Goal: Navigation & Orientation: Find specific page/section

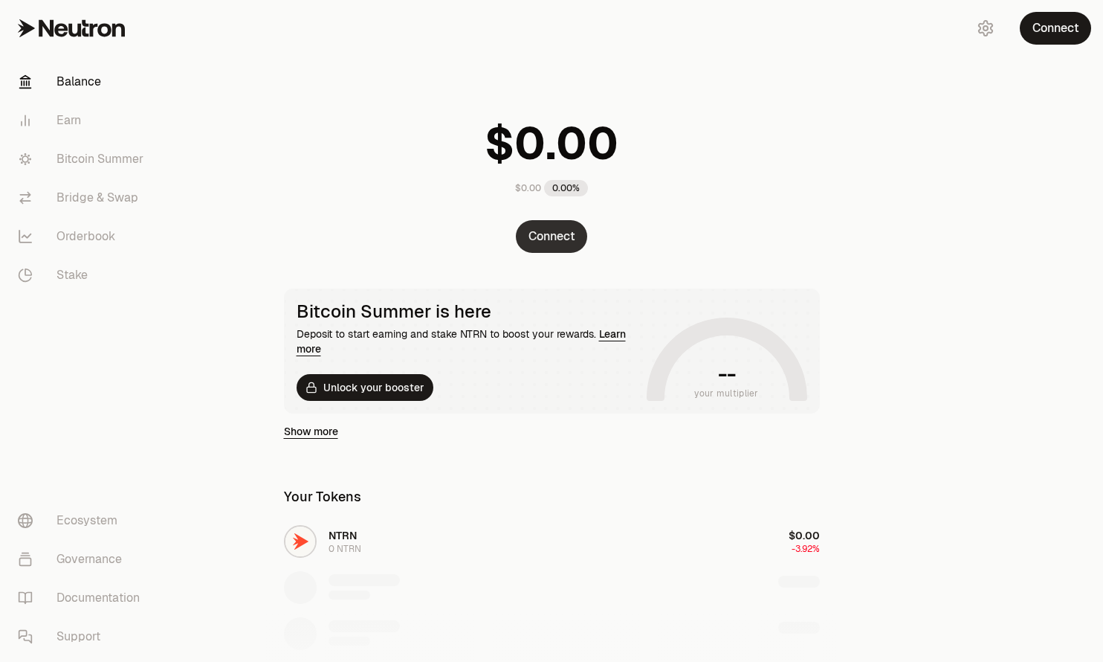
click at [575, 239] on button "Connect" at bounding box center [551, 236] width 71 height 33
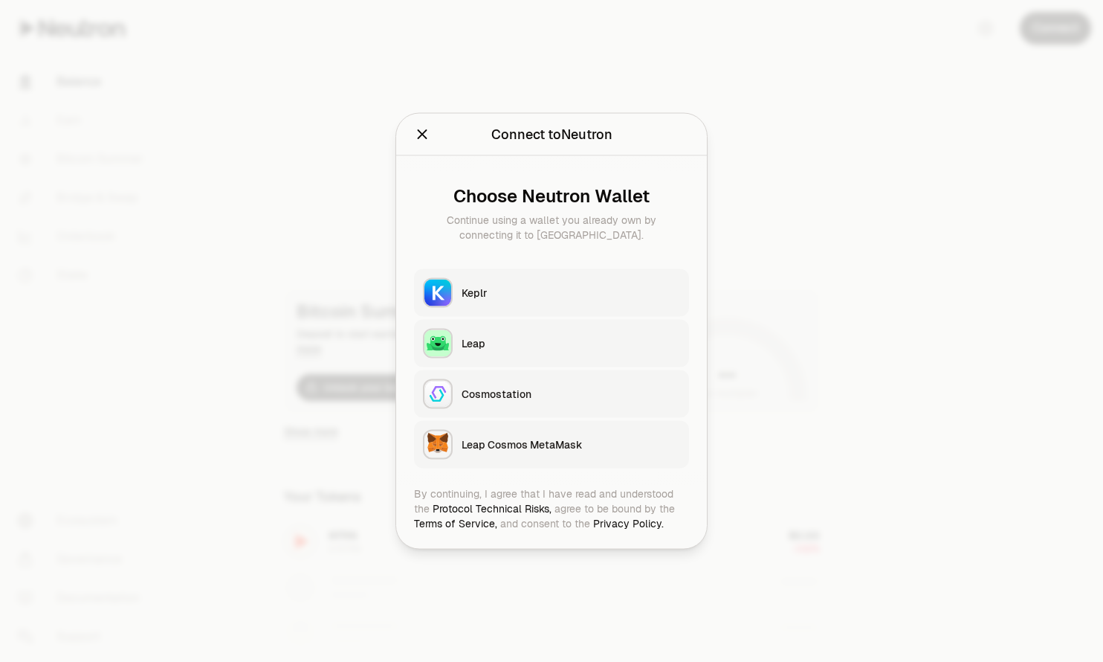
click at [529, 270] on button "Keplr" at bounding box center [551, 293] width 275 height 48
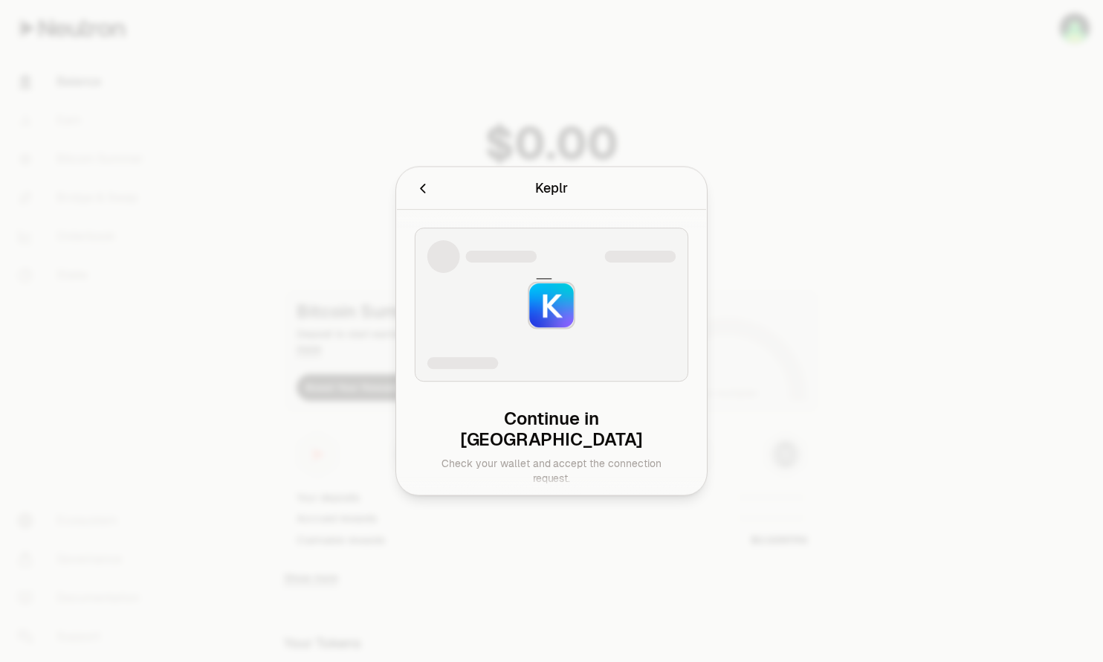
click at [525, 287] on icon at bounding box center [551, 305] width 55 height 55
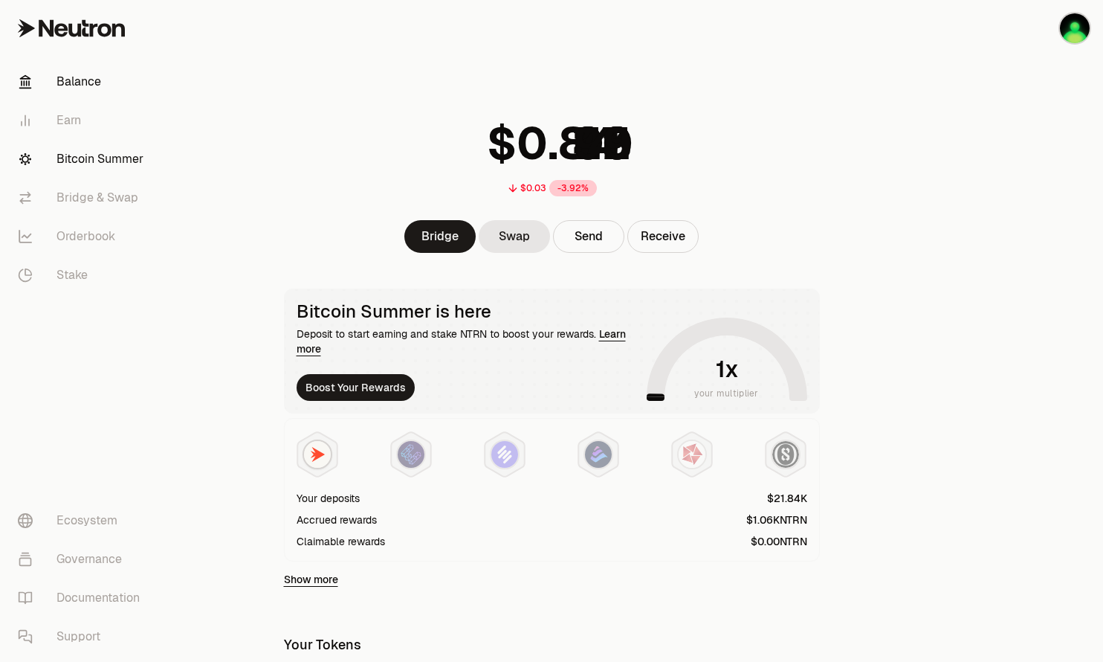
click at [106, 158] on link "Bitcoin Summer" at bounding box center [83, 159] width 155 height 39
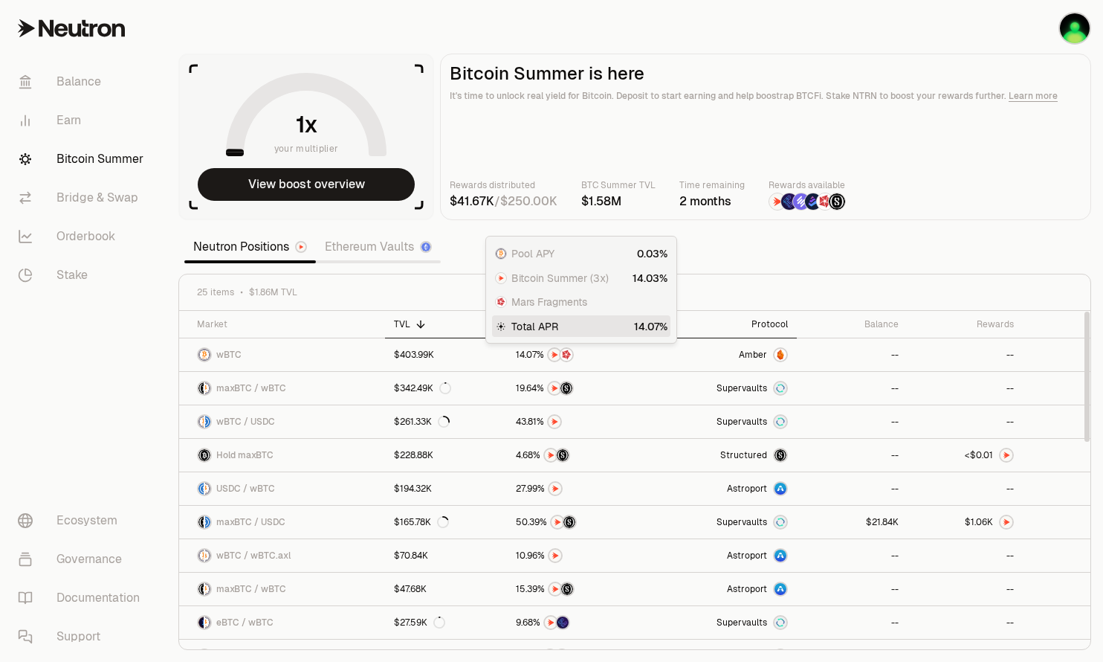
click at [787, 327] on div "Protocol" at bounding box center [724, 324] width 126 height 12
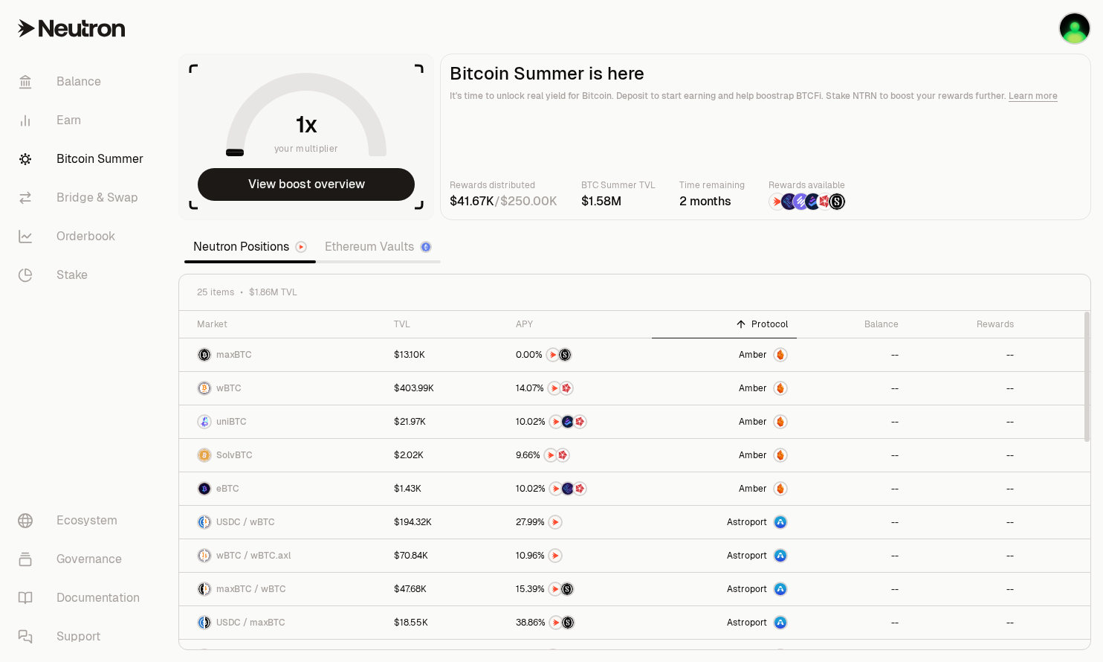
click at [781, 327] on div "Protocol" at bounding box center [724, 324] width 126 height 12
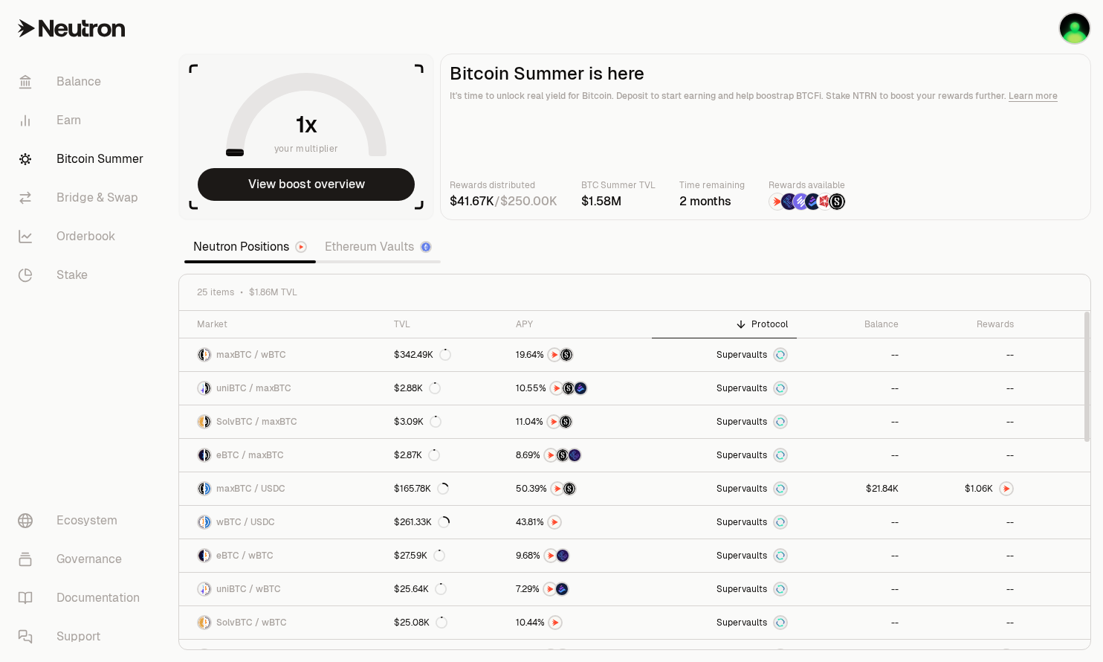
click at [358, 249] on link "Ethereum Vaults" at bounding box center [378, 247] width 125 height 30
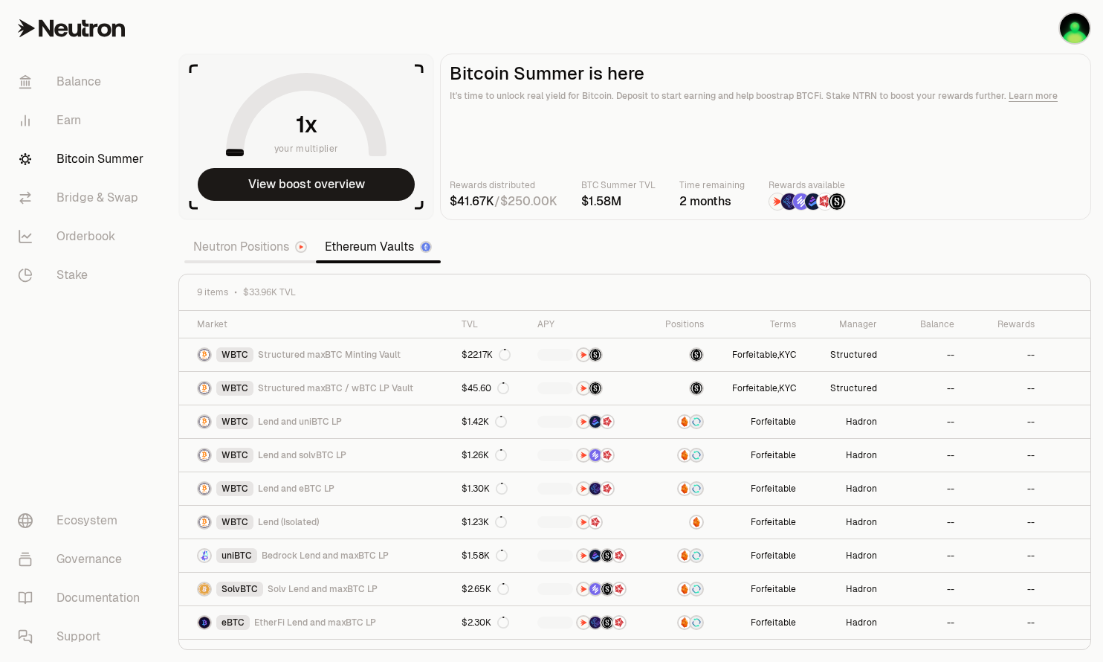
click at [253, 242] on link "Neutron Positions" at bounding box center [250, 247] width 132 height 30
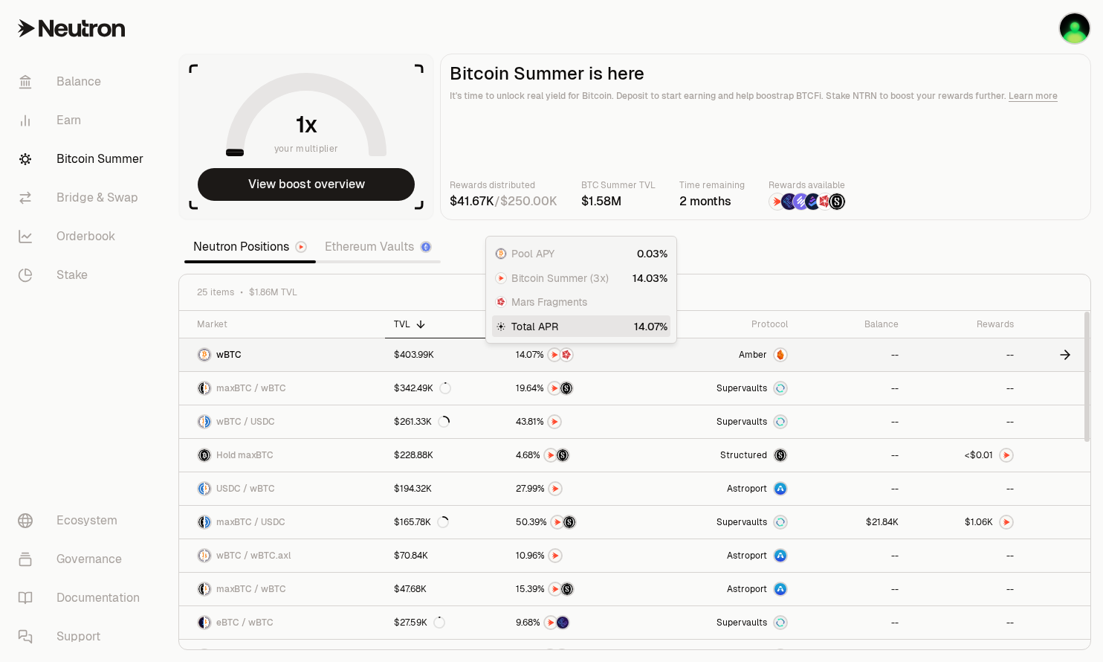
click at [532, 360] on span "0" at bounding box center [529, 354] width 6 height 11
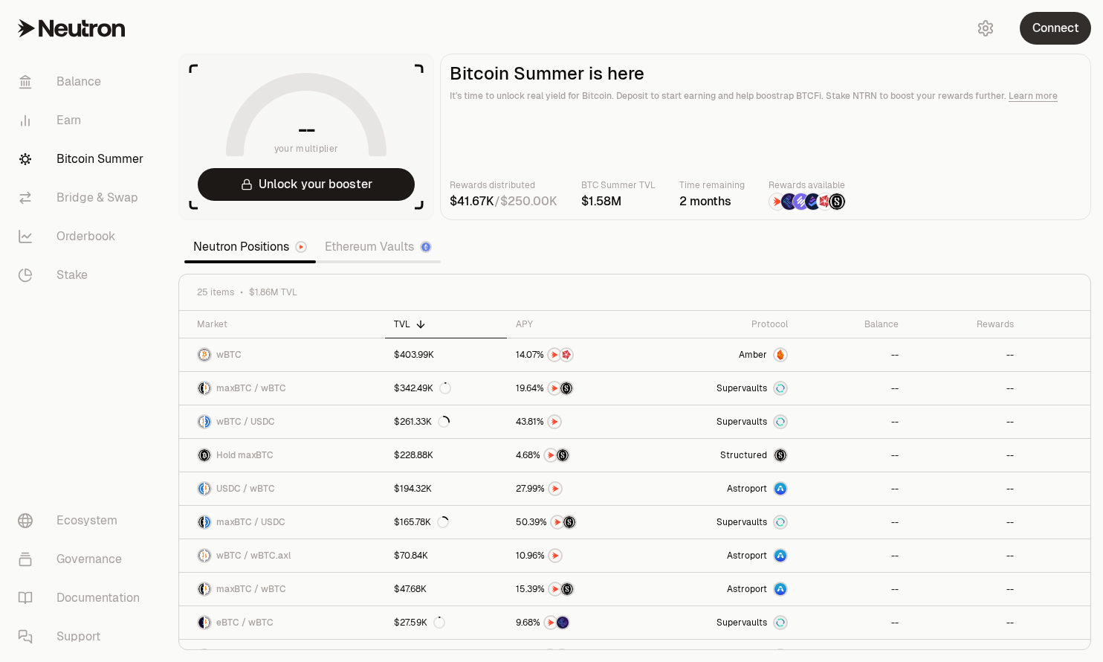
click at [1052, 23] on button "Connect" at bounding box center [1055, 28] width 71 height 33
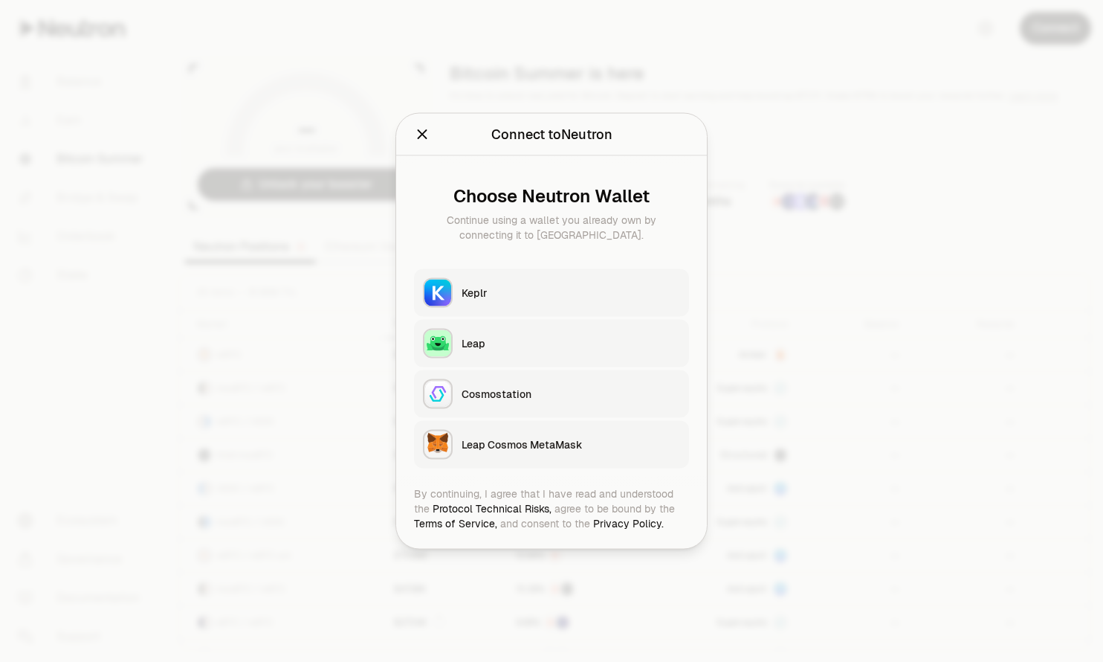
click at [453, 288] on button "Keplr" at bounding box center [551, 293] width 275 height 48
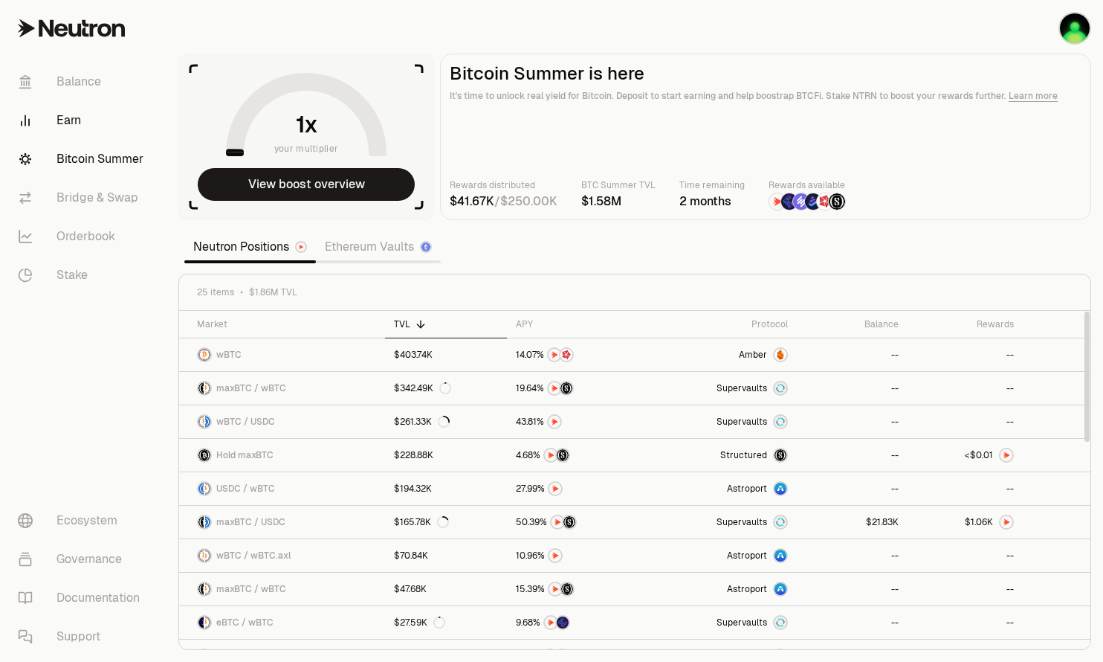
click at [88, 116] on link "Earn" at bounding box center [83, 120] width 155 height 39
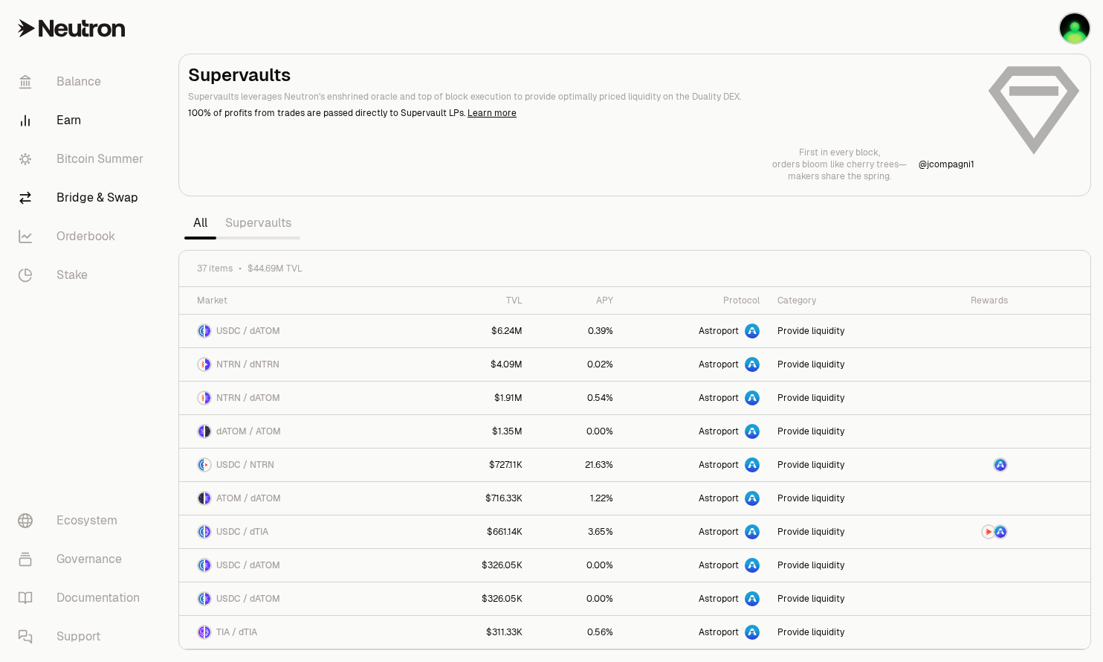
click at [108, 207] on link "Bridge & Swap" at bounding box center [83, 197] width 155 height 39
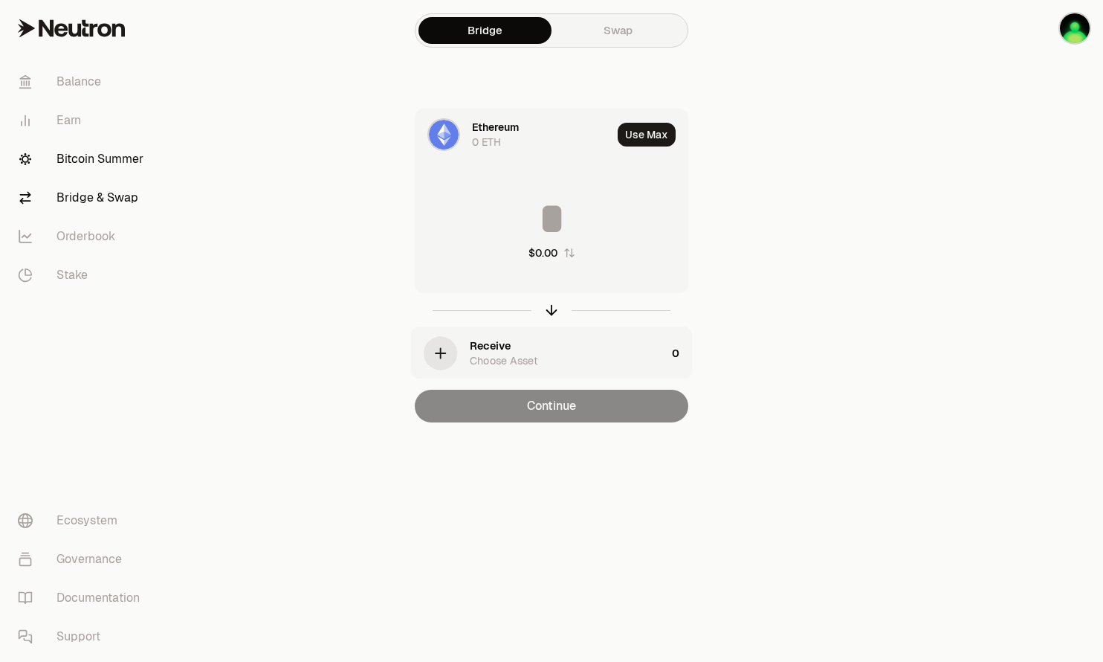
click at [107, 174] on link "Bitcoin Summer" at bounding box center [83, 159] width 155 height 39
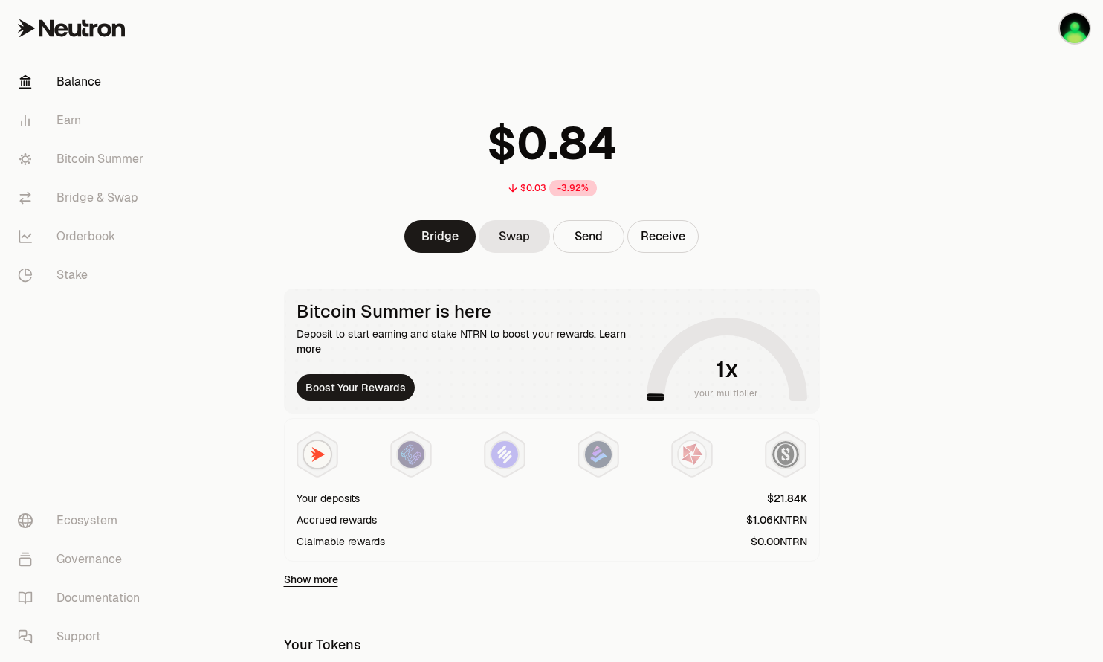
click at [912, 381] on main "$0.03 -3.92% Bridge Swap Send Receive Bitcoin Summer is here Deposit to start e…" at bounding box center [635, 482] width 937 height 964
